Goal: Register for event/course

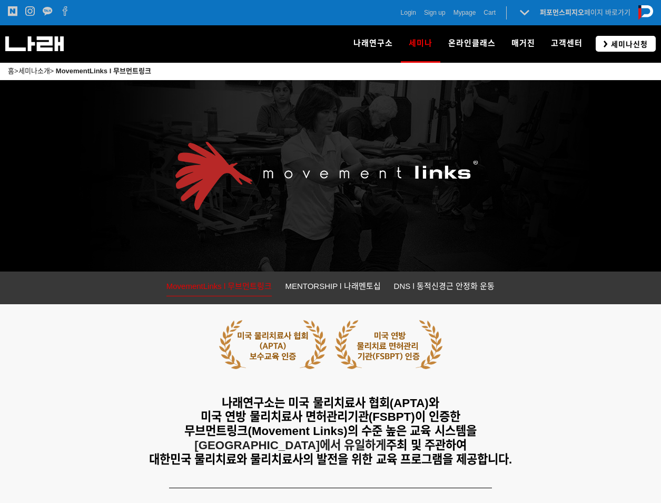
drag, startPoint x: 0, startPoint y: 0, endPoint x: 615, endPoint y: 43, distance: 616.6
click at [615, 43] on span "세미나신청" at bounding box center [628, 44] width 40 height 11
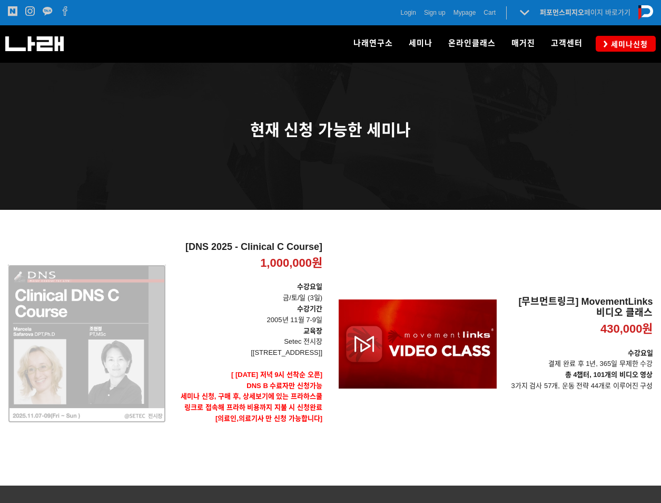
click at [86, 343] on div "[DNS 2025 - Clinical C Course] 1,000,000원 TIME SALE" at bounding box center [87, 343] width 158 height 205
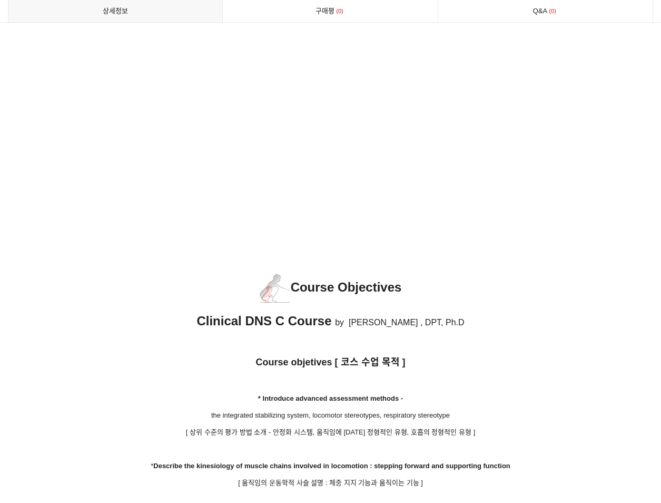
scroll to position [1265, 0]
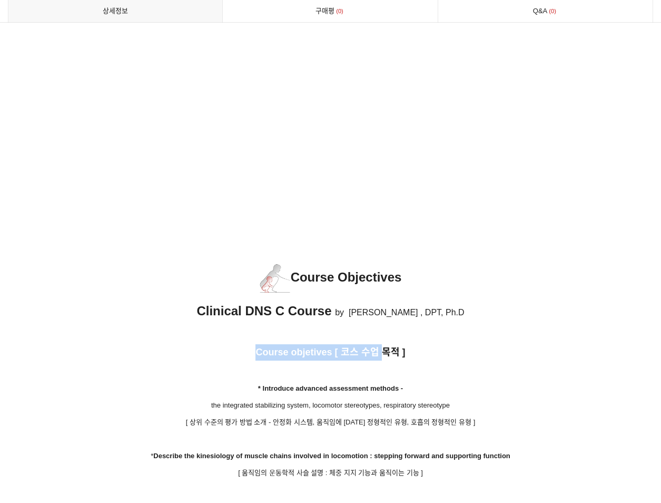
drag, startPoint x: 385, startPoint y: 346, endPoint x: 333, endPoint y: 381, distance: 62.0
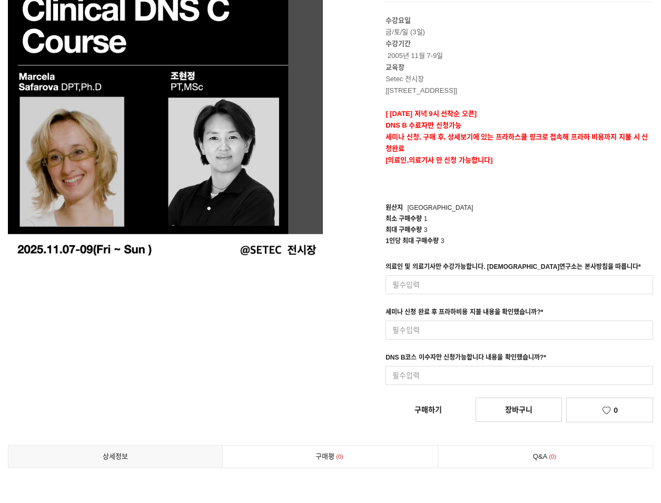
scroll to position [0, 0]
